Goal: Task Accomplishment & Management: Use online tool/utility

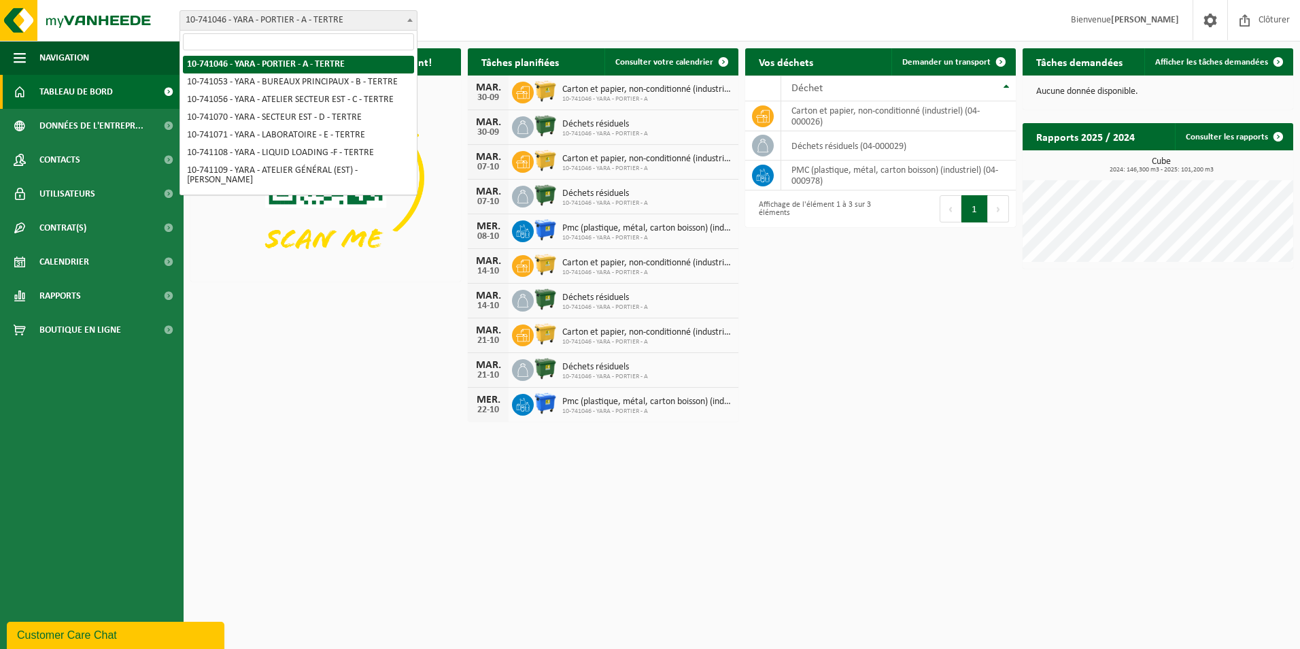
click at [409, 27] on span at bounding box center [410, 20] width 14 height 18
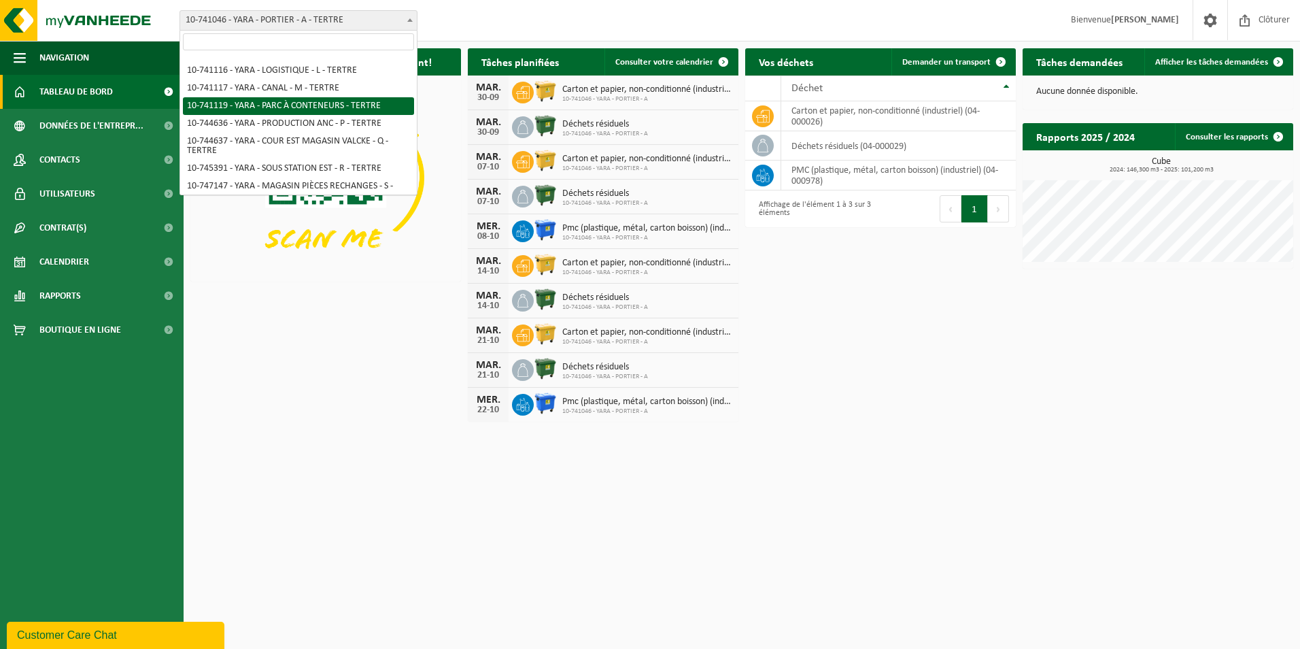
select select "4520"
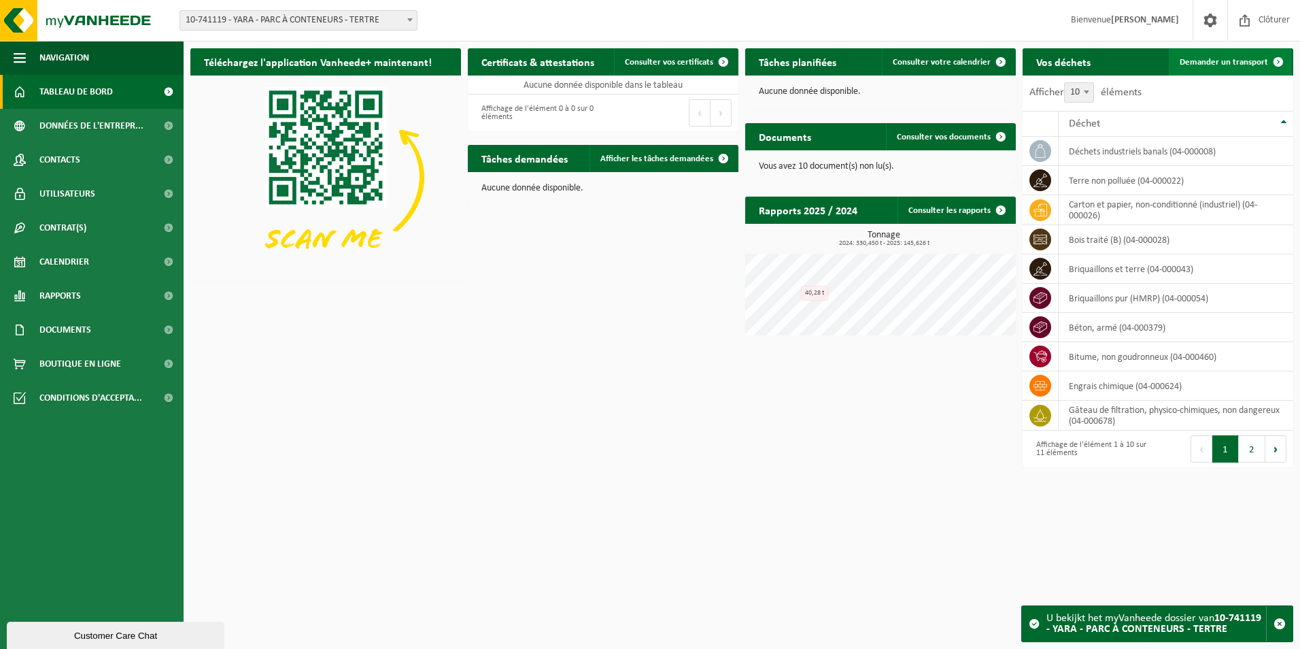
click at [1191, 62] on span "Demander un transport" at bounding box center [1223, 62] width 88 height 9
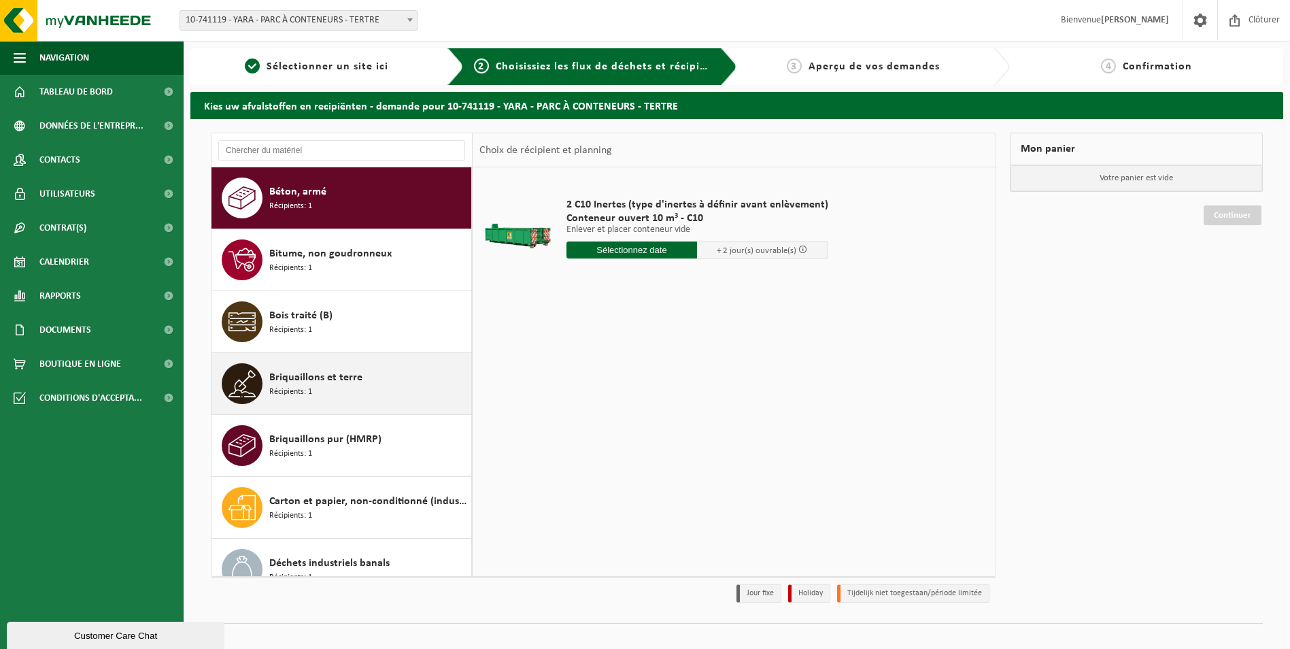
click at [362, 378] on div "Briquaillons et terre Récipients: 1" at bounding box center [368, 383] width 198 height 41
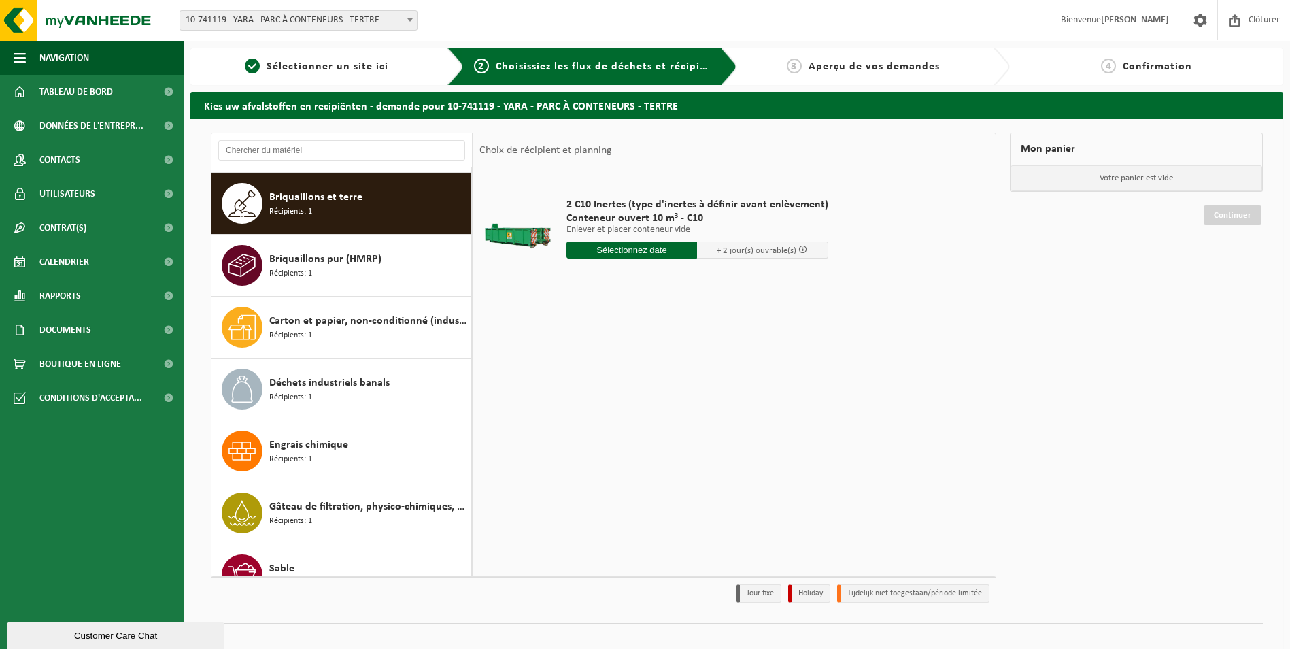
scroll to position [186, 0]
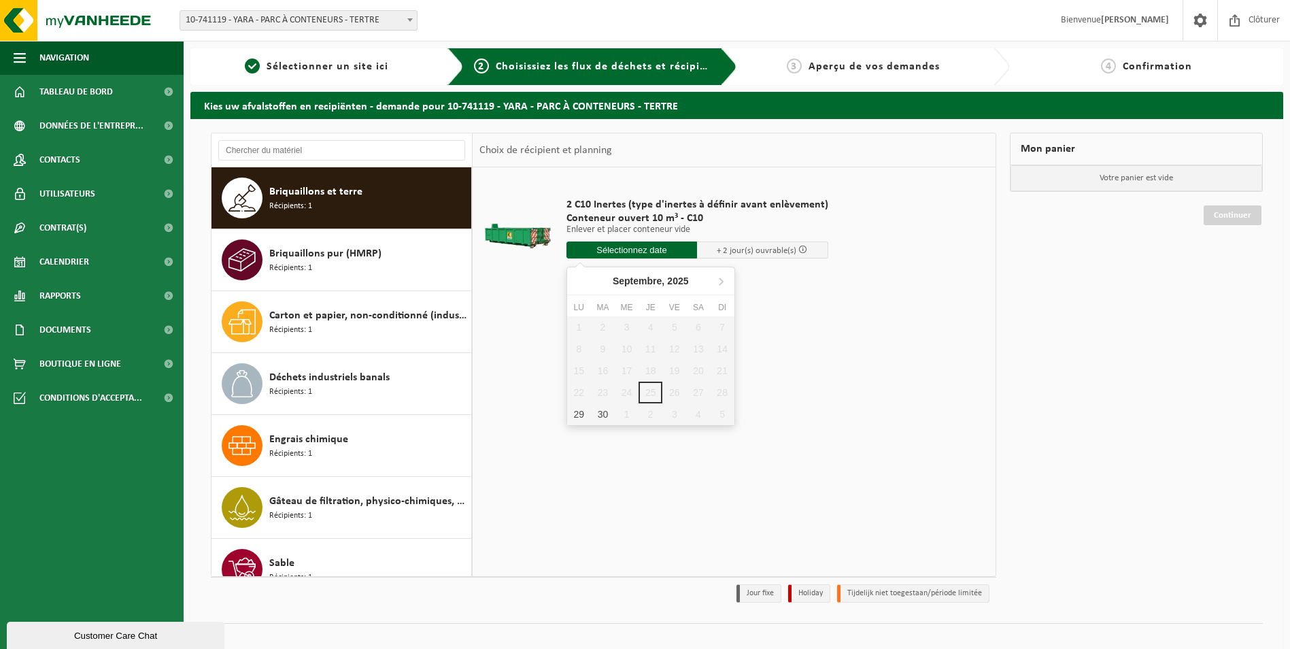
click at [606, 251] on input "text" at bounding box center [631, 249] width 131 height 17
click at [583, 412] on div "29" at bounding box center [579, 414] width 24 height 22
type input "à partir de 2025-09-29"
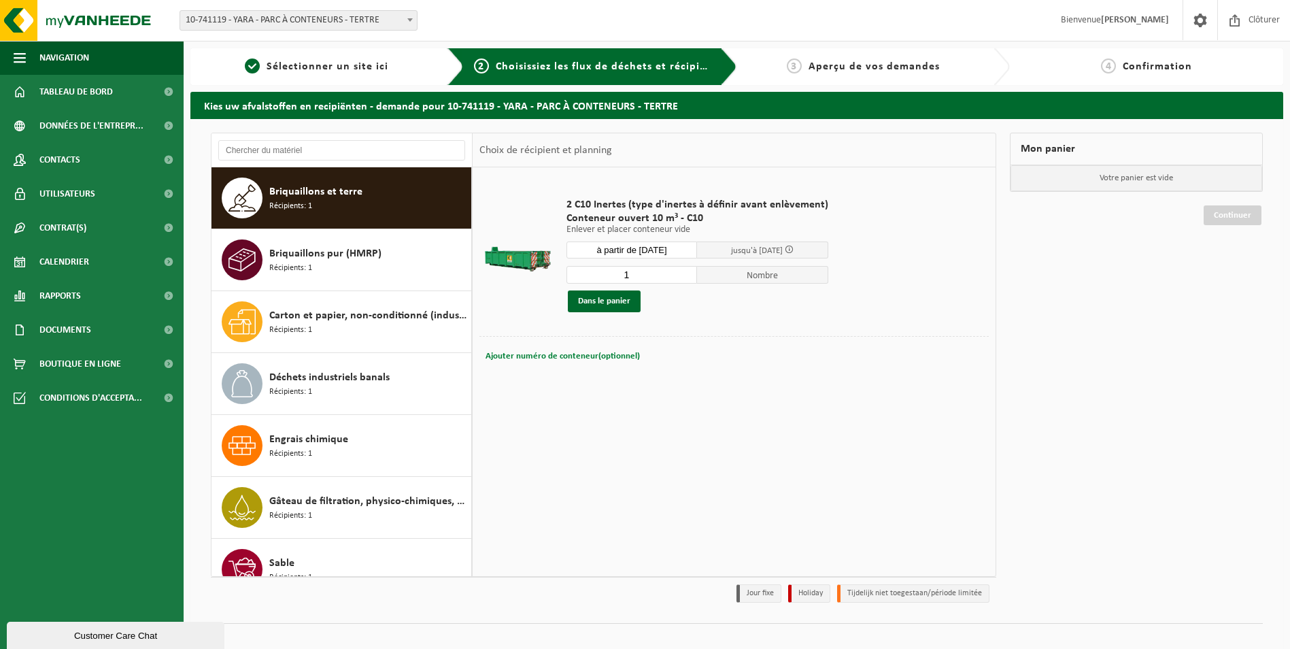
click at [536, 358] on span "Ajouter numéro de conteneur(optionnel)" at bounding box center [562, 355] width 154 height 9
type input "C10 1162"
click at [600, 298] on button "Dans le panier" at bounding box center [604, 301] width 73 height 22
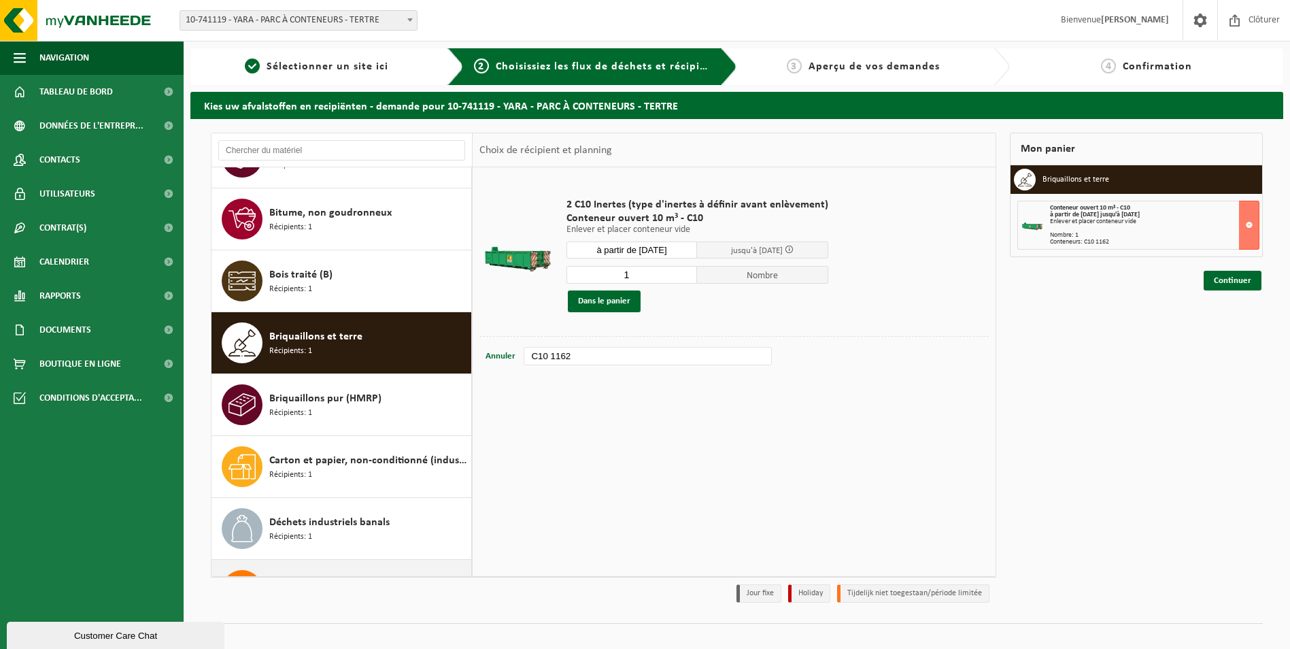
scroll to position [0, 0]
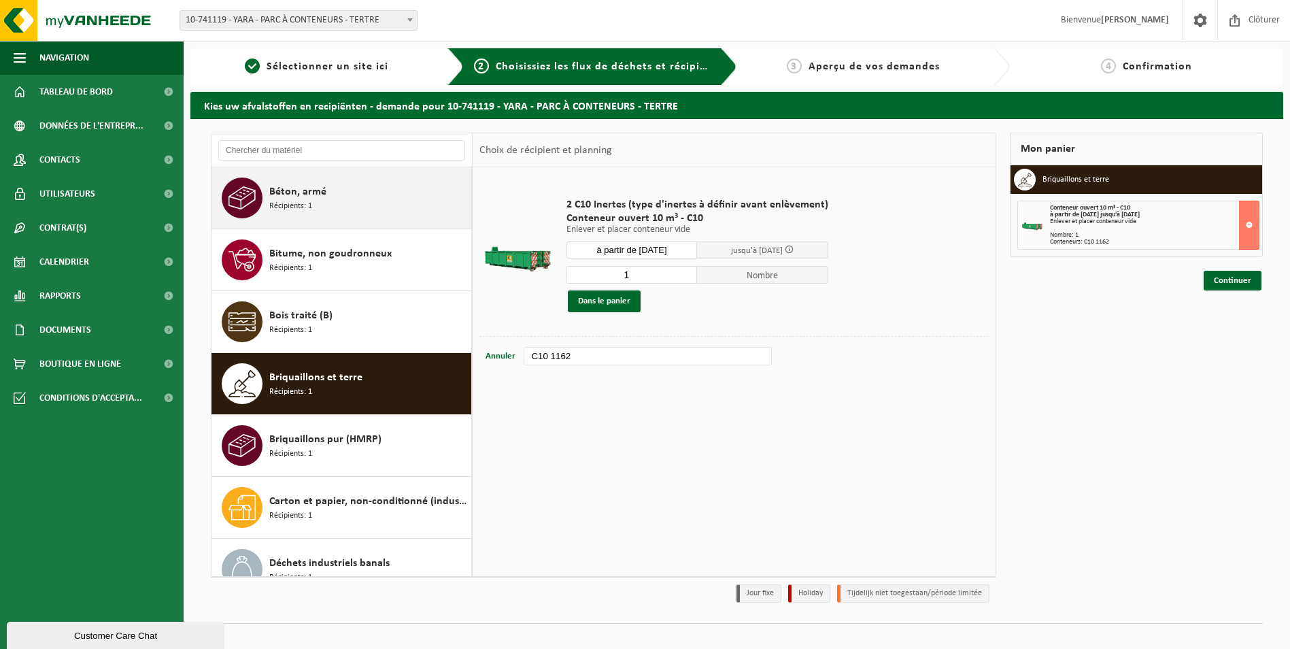
click at [364, 200] on div "Béton, armé Récipients: 1" at bounding box center [368, 197] width 198 height 41
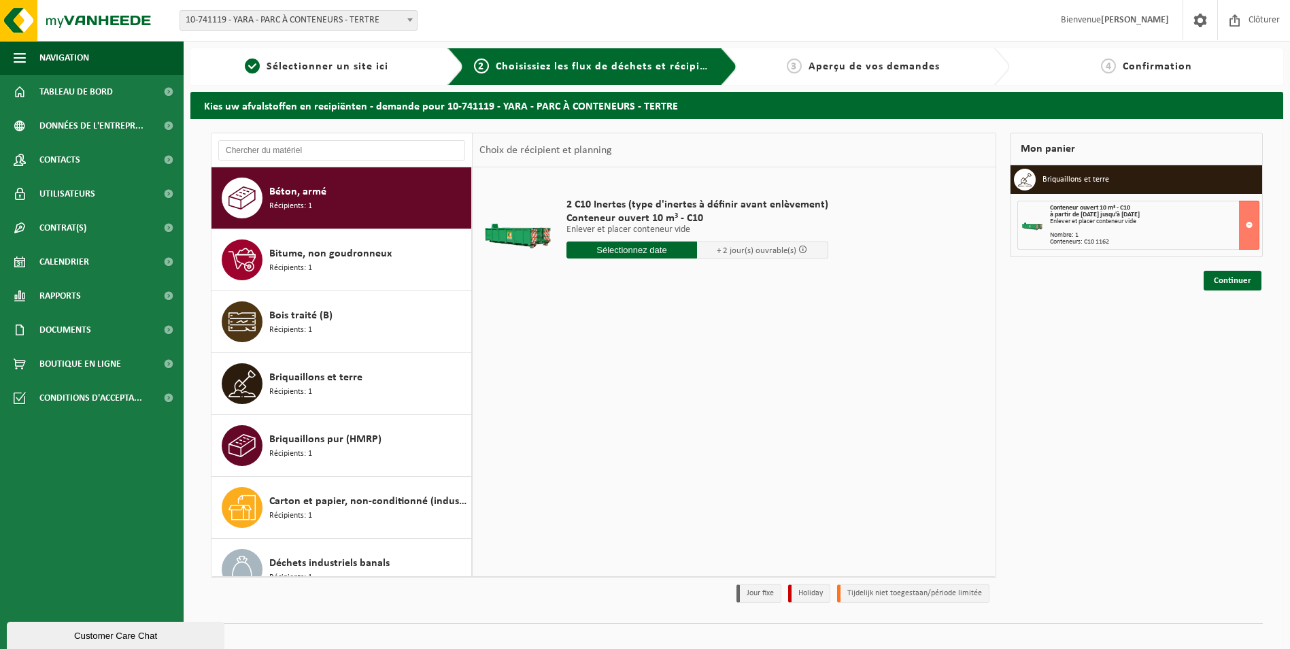
click at [603, 250] on input "text" at bounding box center [631, 249] width 131 height 17
click at [577, 416] on div "29" at bounding box center [579, 414] width 24 height 22
type input "à partir de 2025-09-29"
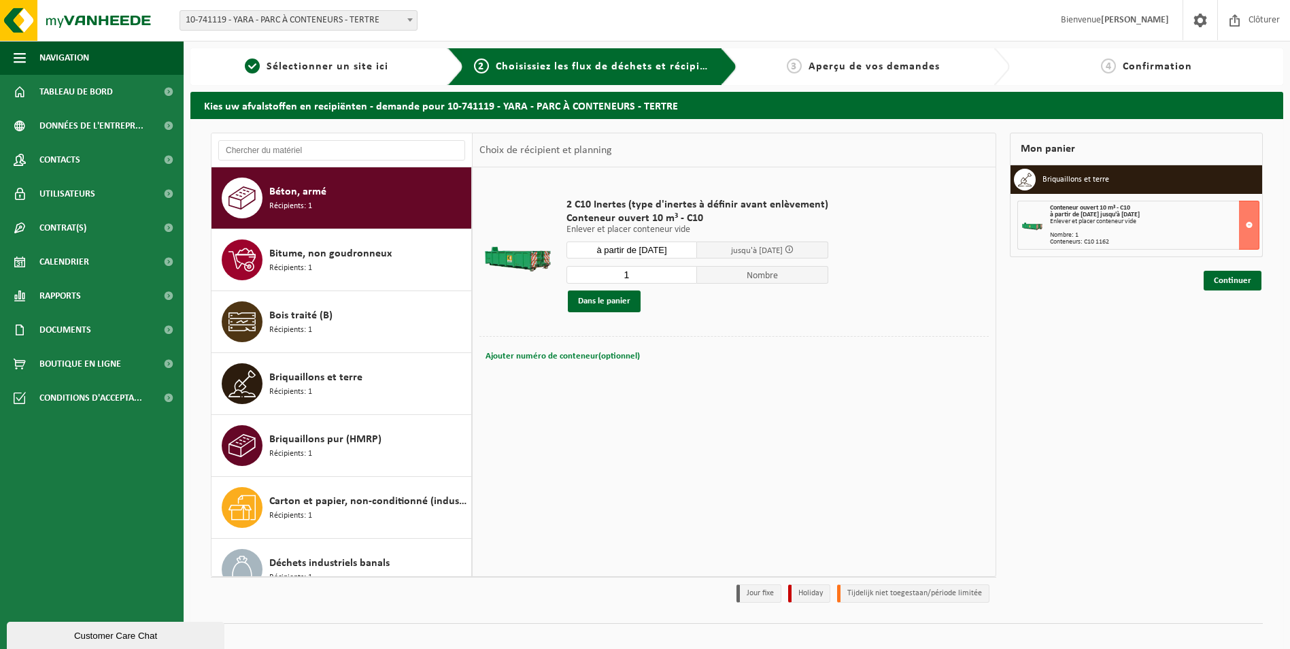
click at [536, 356] on span "Ajouter numéro de conteneur(optionnel)" at bounding box center [562, 355] width 154 height 9
type input "C10 439"
click at [604, 295] on button "Dans le panier" at bounding box center [604, 301] width 73 height 22
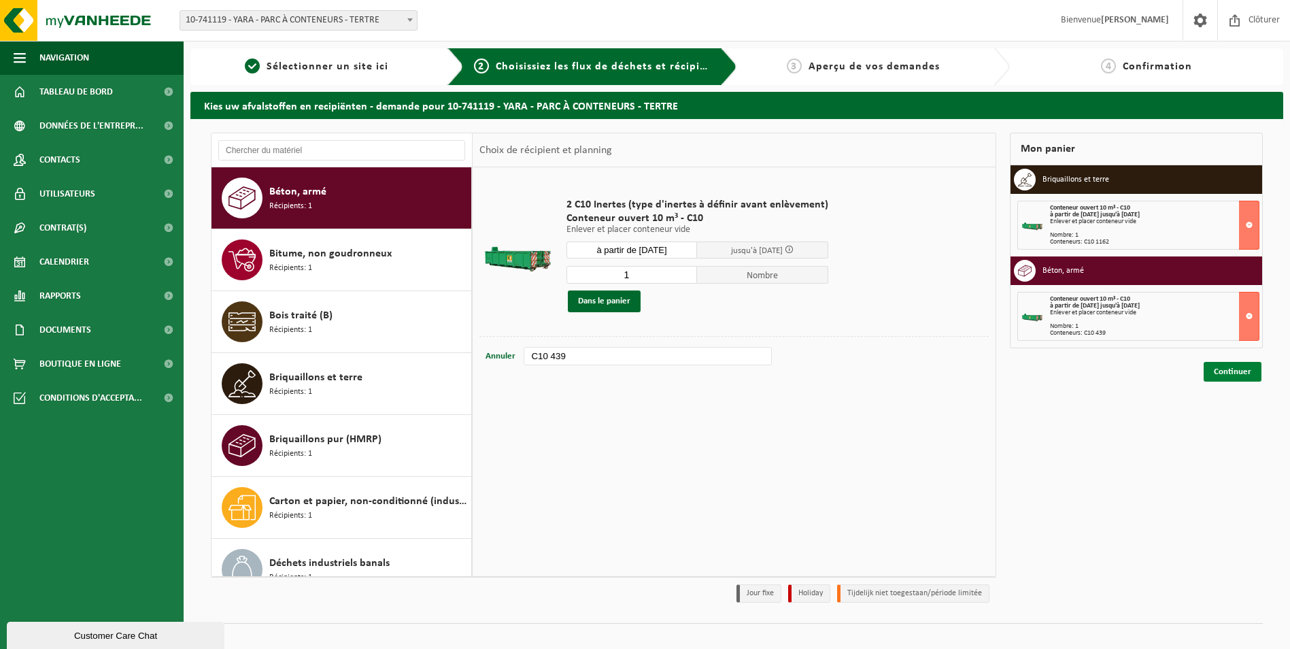
click at [1218, 373] on link "Continuer" at bounding box center [1232, 372] width 58 height 20
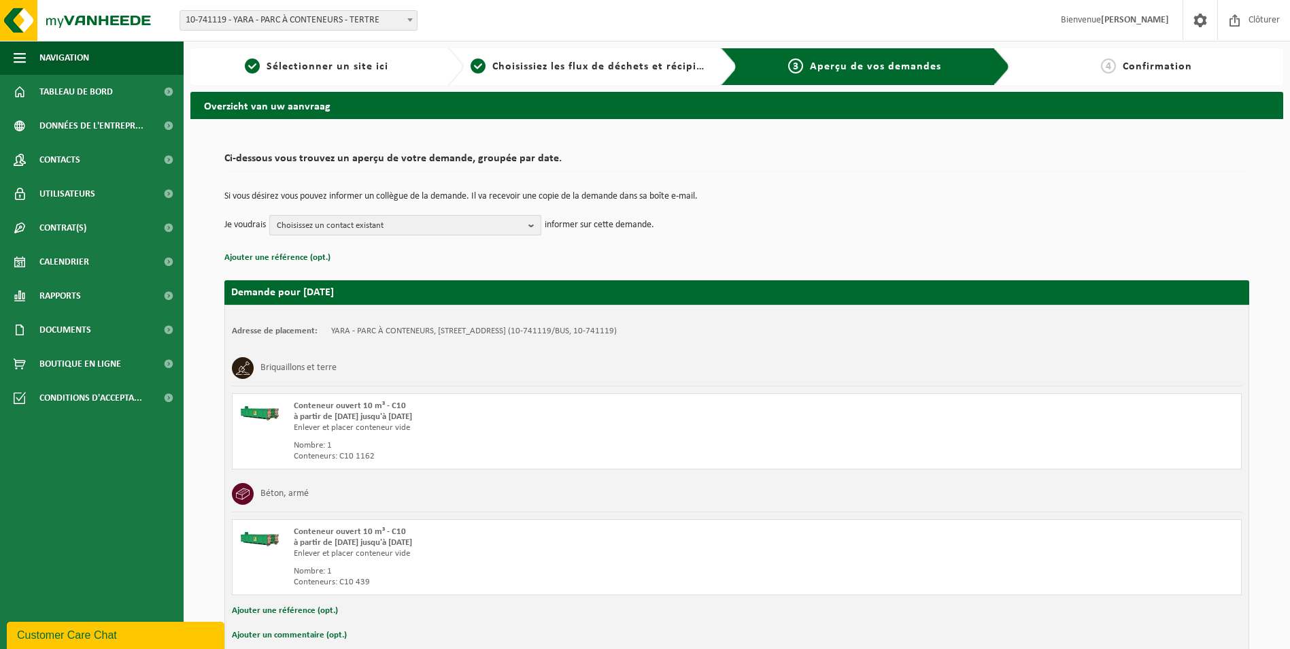
click at [534, 226] on b "button" at bounding box center [534, 224] width 12 height 19
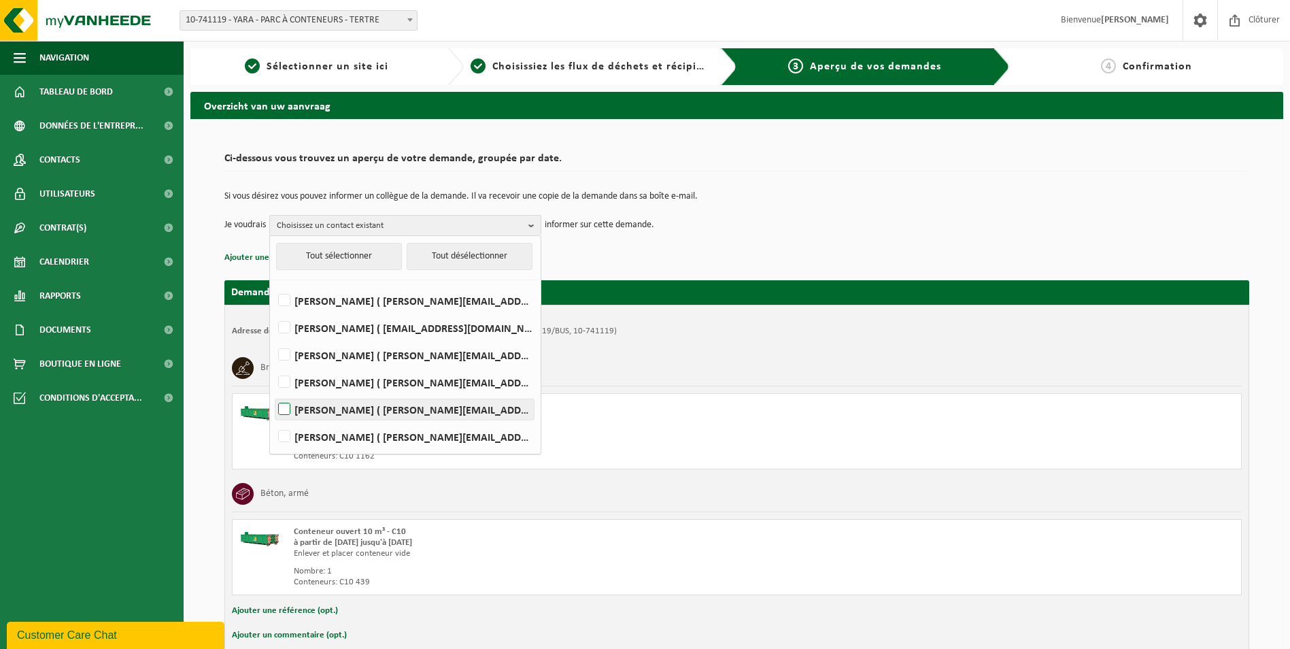
click at [341, 404] on label "ADELINE PAKUSZEWSKI ( adeline.pakuszewski@yara.com )" at bounding box center [404, 409] width 258 height 20
click at [273, 392] on input "ADELINE PAKUSZEWSKI ( adeline.pakuszewski@yara.com )" at bounding box center [273, 392] width 1 height 1
checkbox input "true"
click at [681, 426] on div "Enlever et placer conteneur vide" at bounding box center [543, 427] width 498 height 11
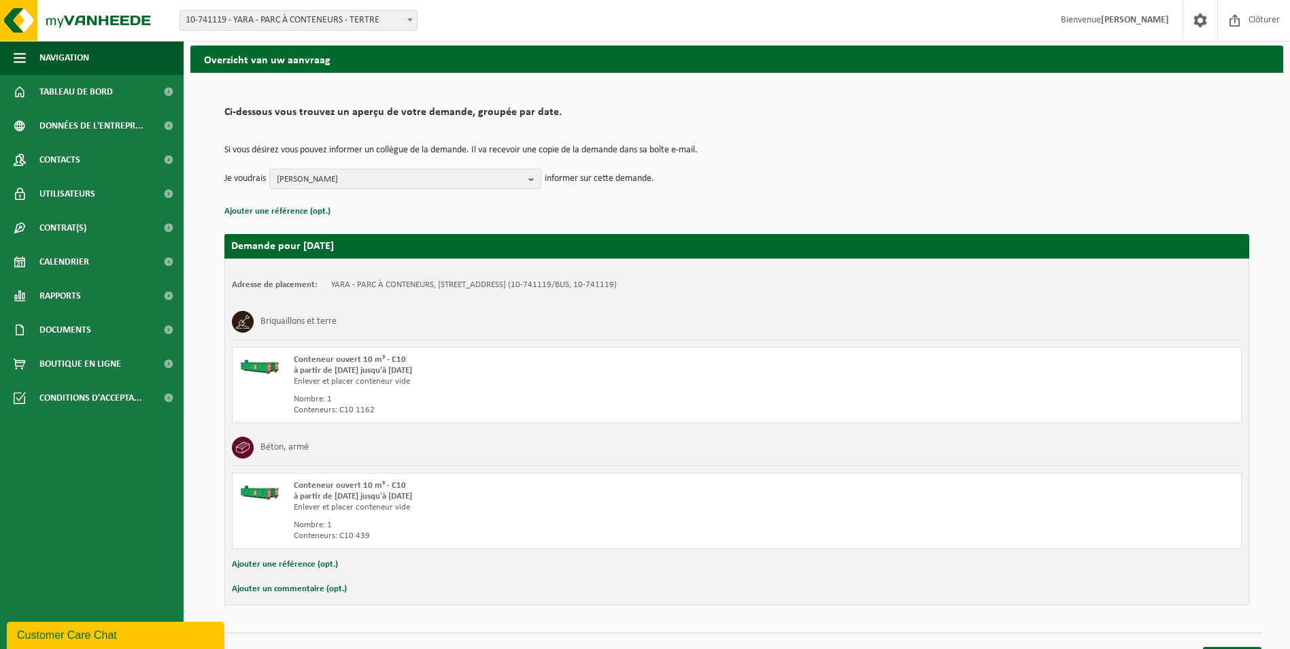
scroll to position [71, 0]
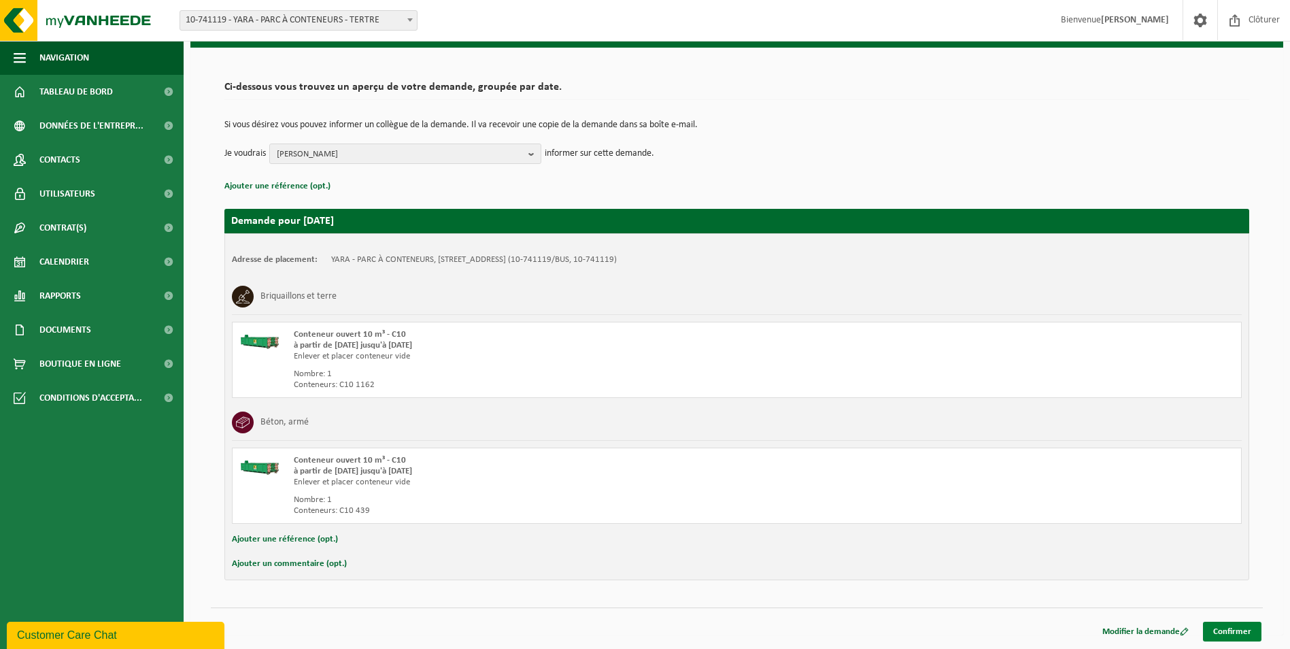
click at [1234, 627] on link "Confirmer" at bounding box center [1232, 631] width 58 height 20
